Goal: Use online tool/utility: Utilize a website feature to perform a specific function

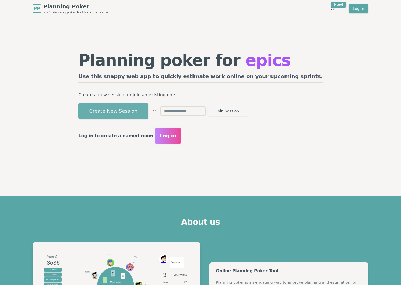
click at [148, 114] on button "Create New Session" at bounding box center [113, 111] width 70 height 16
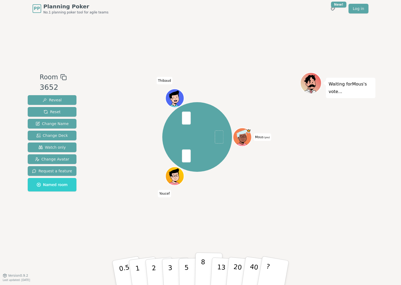
click at [204, 264] on p "8" at bounding box center [202, 272] width 5 height 29
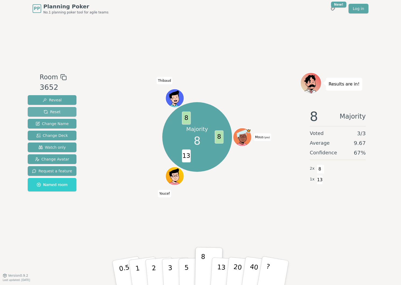
click at [56, 111] on span "Reset" at bounding box center [52, 111] width 17 height 5
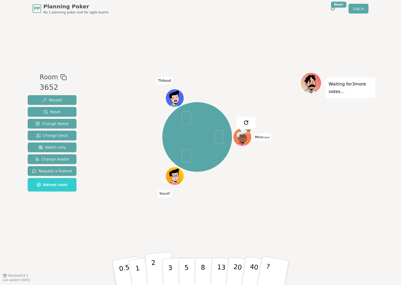
click at [158, 269] on button "2" at bounding box center [160, 273] width 31 height 43
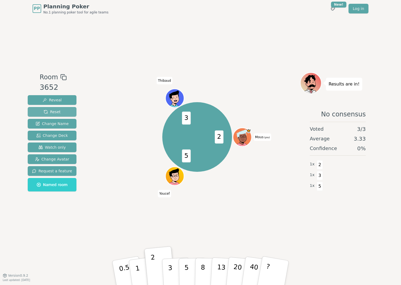
click at [56, 111] on span "Reset" at bounding box center [52, 111] width 17 height 5
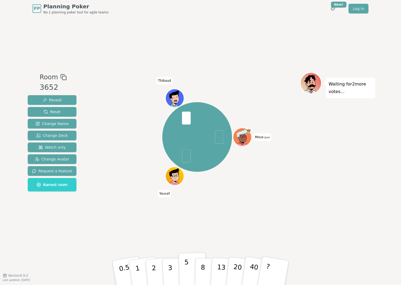
click at [190, 263] on button "5" at bounding box center [193, 273] width 28 height 41
click at [187, 269] on p "5" at bounding box center [186, 272] width 5 height 29
